Goal: Task Accomplishment & Management: Manage account settings

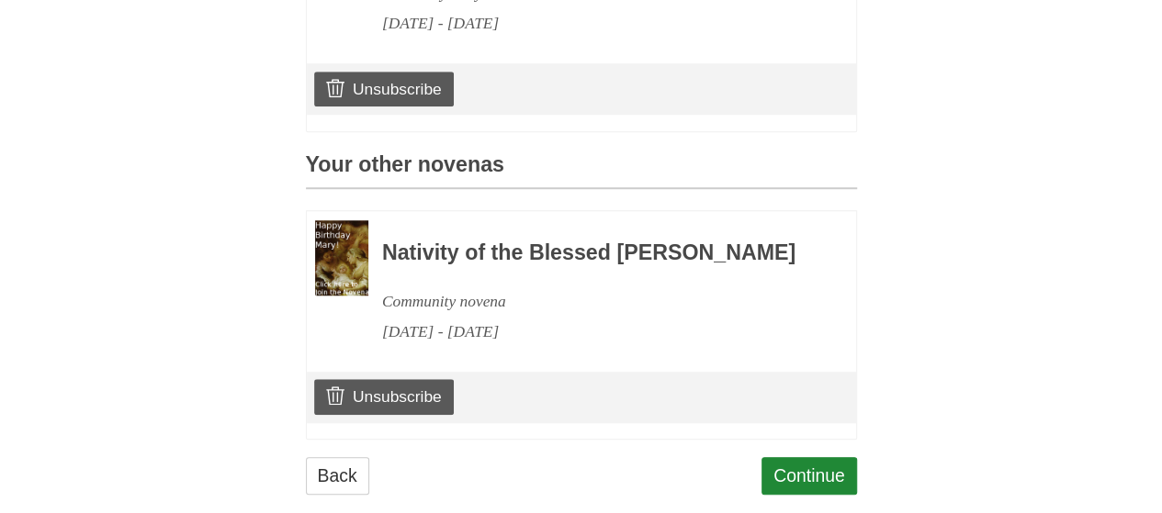
scroll to position [757, 0]
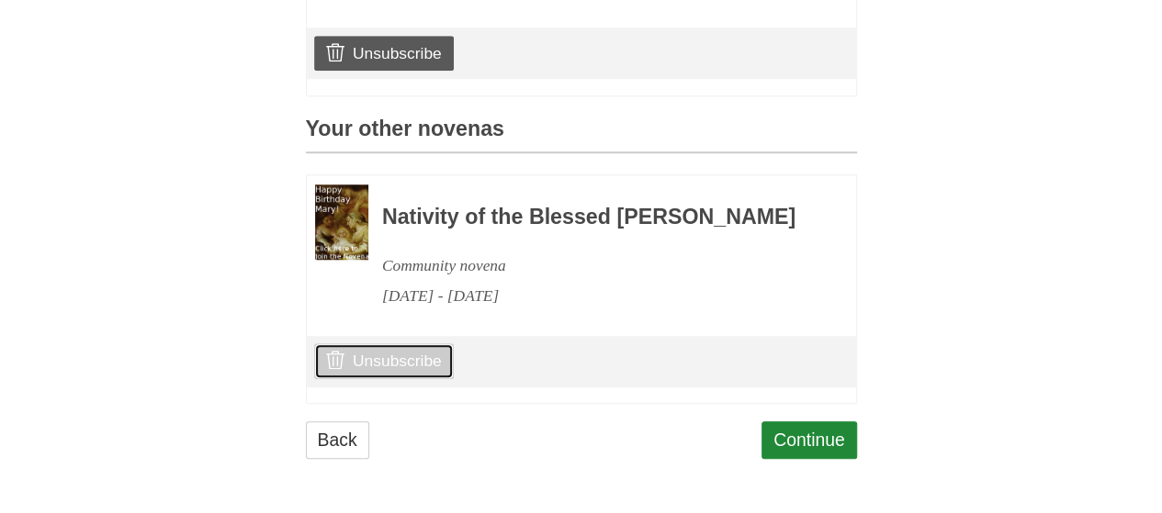
click at [418, 371] on link "Unsubscribe" at bounding box center [383, 360] width 139 height 35
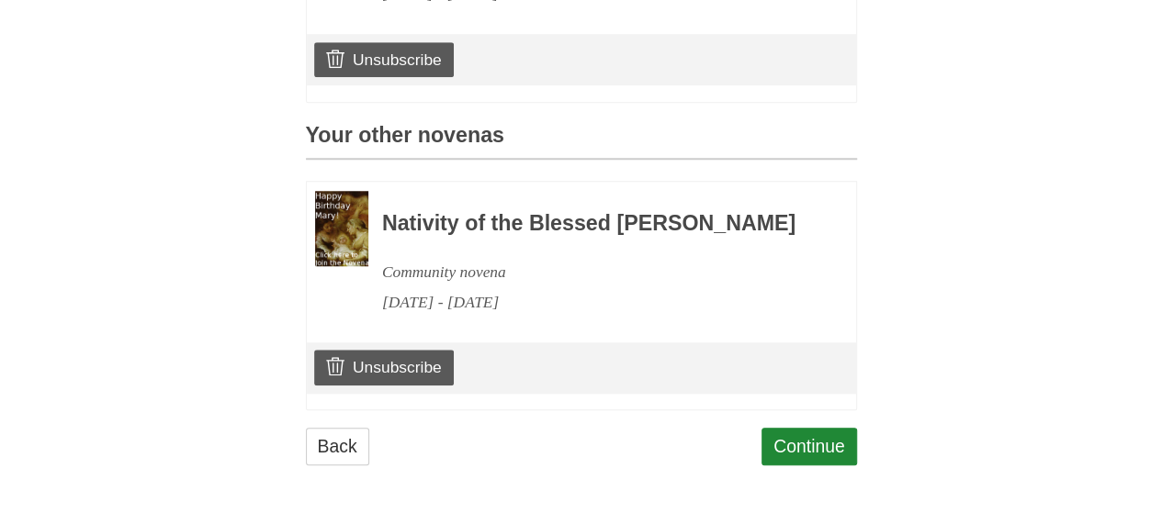
scroll to position [757, 0]
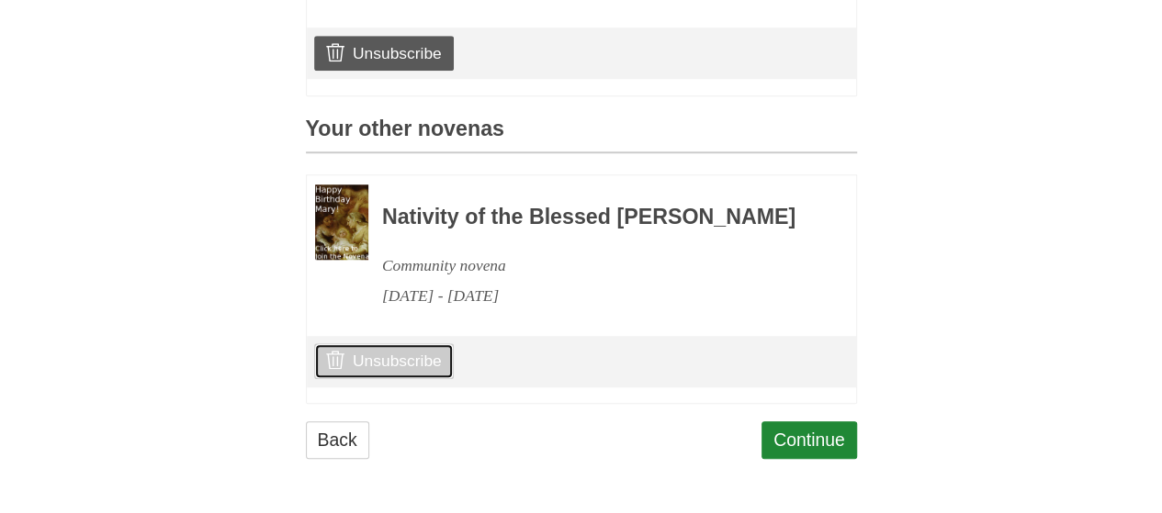
click at [397, 354] on link "Unsubscribe" at bounding box center [383, 360] width 139 height 35
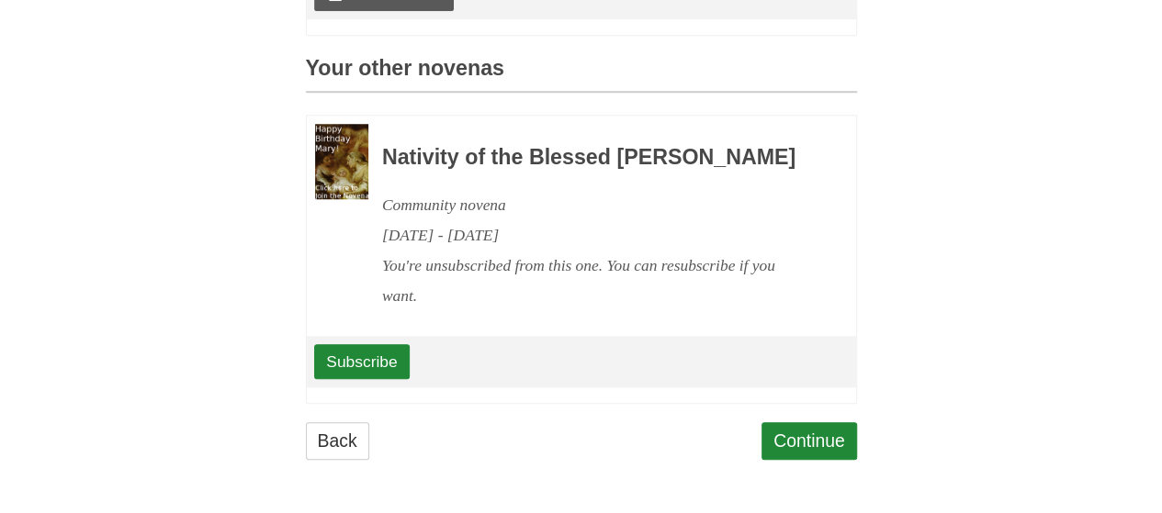
scroll to position [710, 0]
click at [808, 460] on link "Continue" at bounding box center [808, 441] width 95 height 38
